Goal: Navigation & Orientation: Find specific page/section

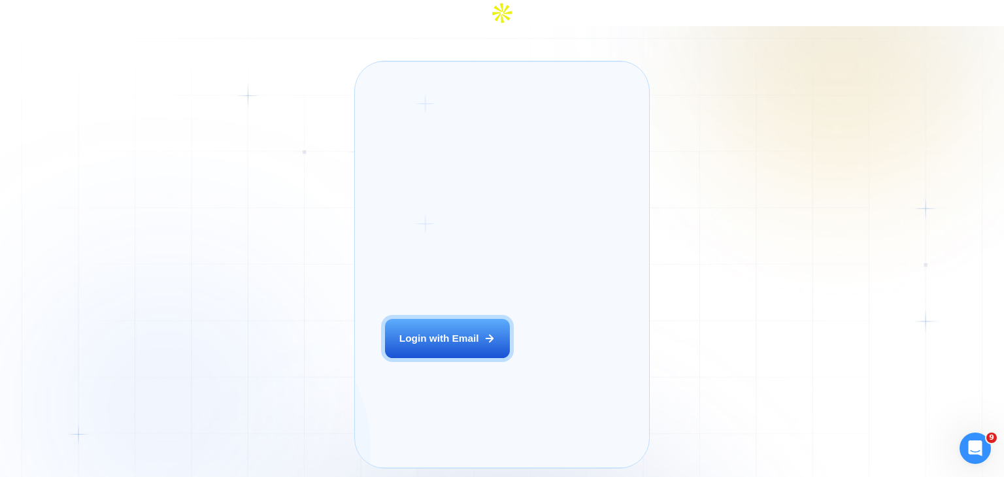
click at [461, 348] on button "Login with Email" at bounding box center [447, 338] width 124 height 39
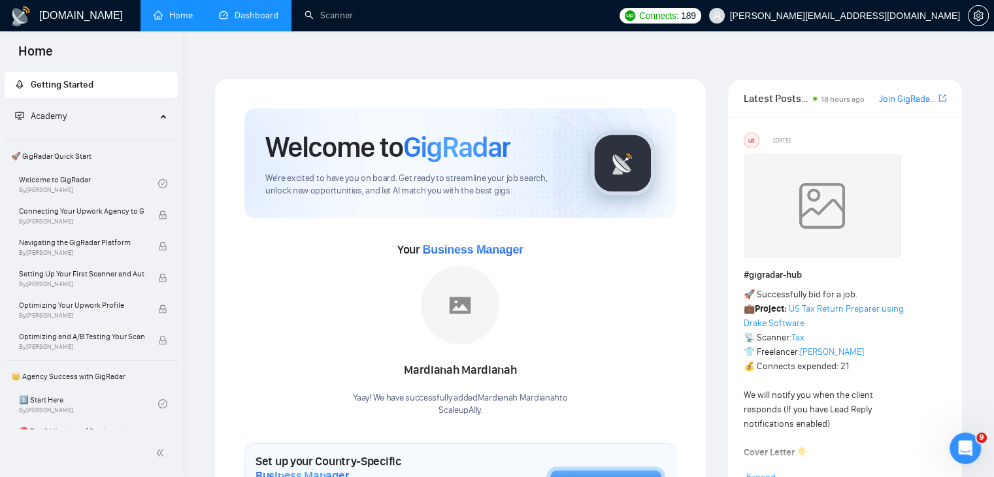
click at [245, 12] on link "Dashboard" at bounding box center [248, 15] width 59 height 11
